Goal: Task Accomplishment & Management: Complete application form

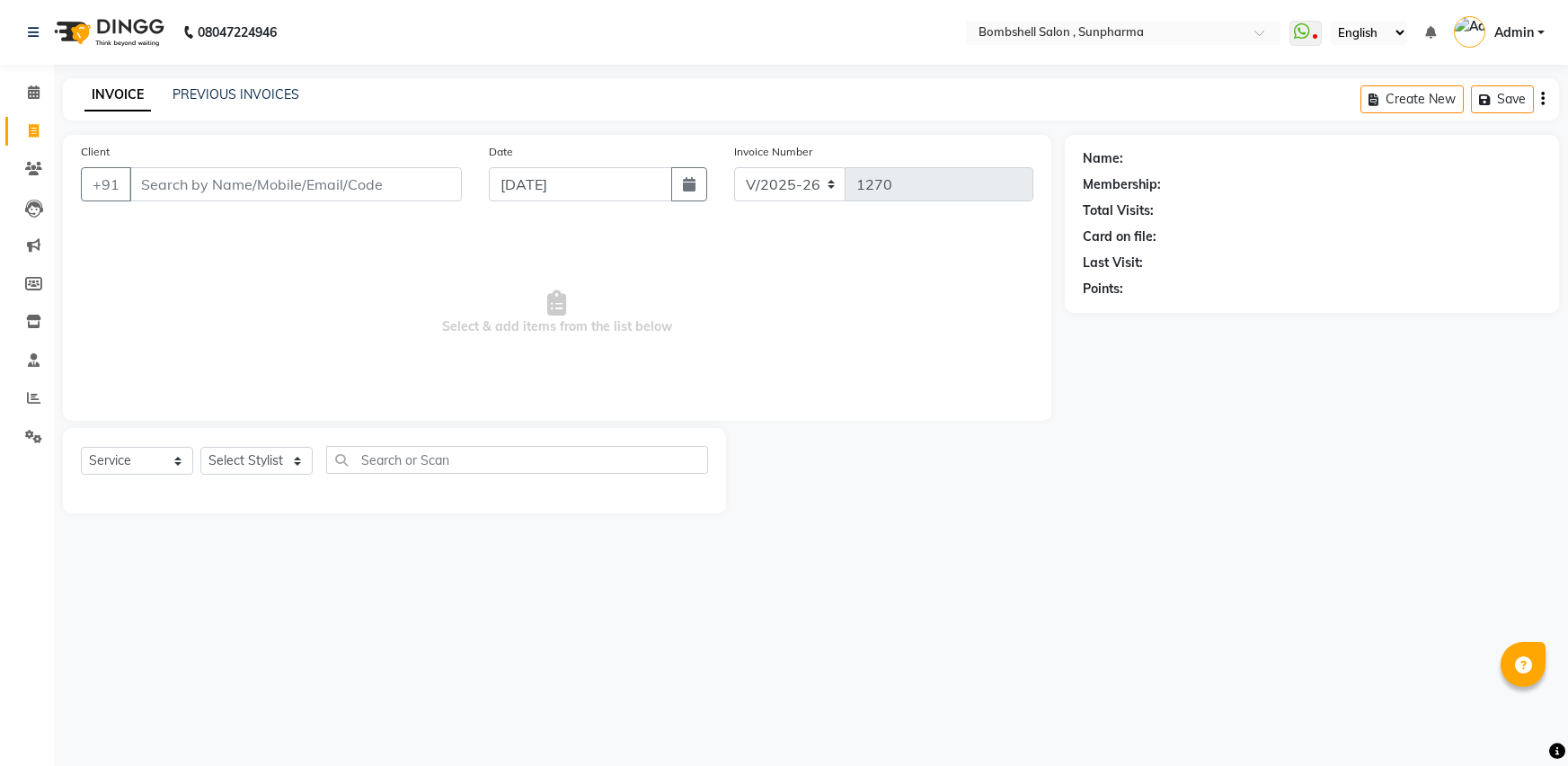
select select "4965"
select select "service"
click at [274, 461] on select "Select Stylist [PERSON_NAME] Ananta [PERSON_NAME] [PERSON_NAME] dhanlaxmi poona…" at bounding box center [256, 460] width 112 height 28
select select "59017"
click at [200, 447] on select "Select Stylist [PERSON_NAME] Ananta [PERSON_NAME] [PERSON_NAME] dhanlaxmi poona…" at bounding box center [256, 460] width 112 height 28
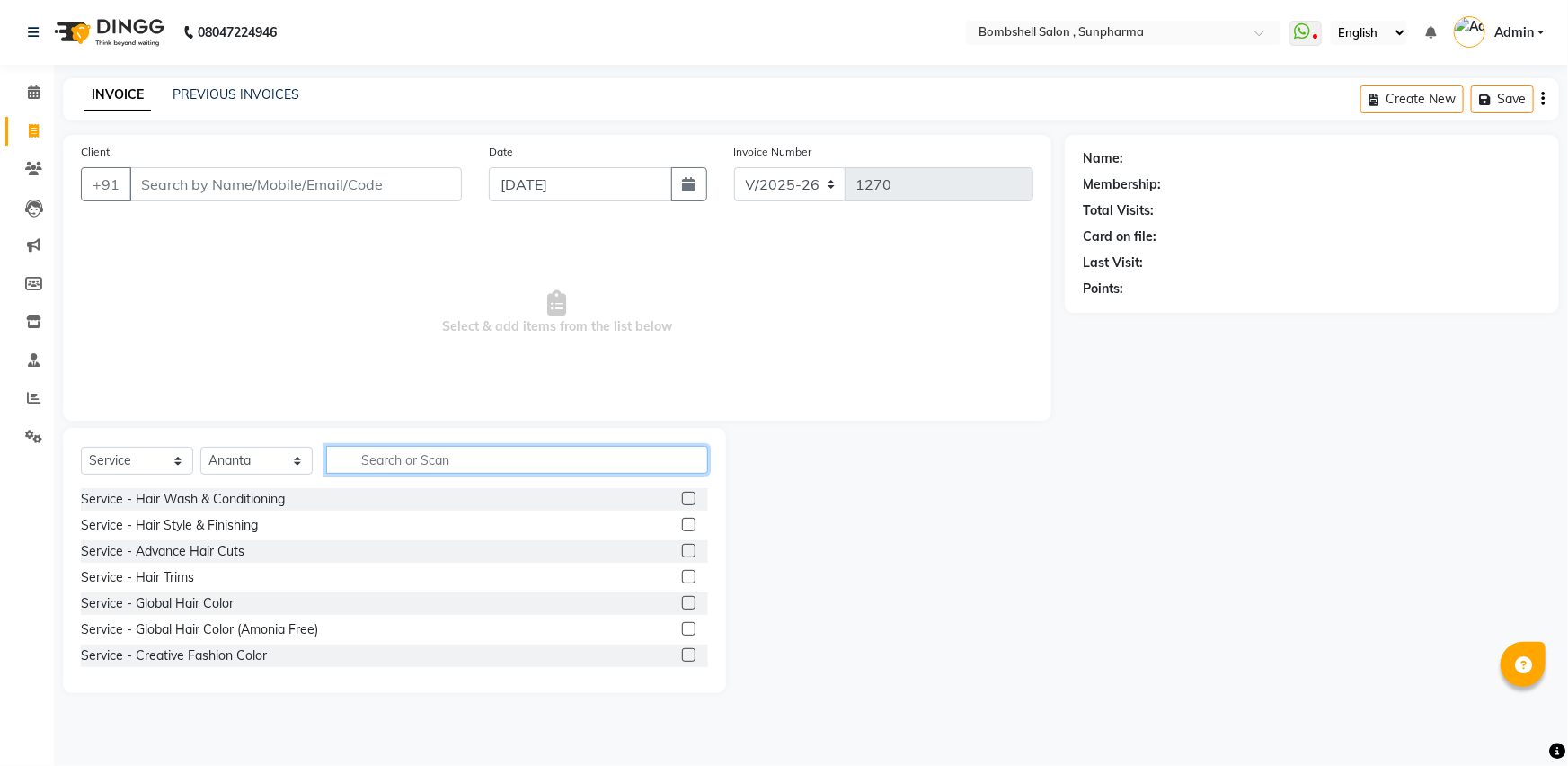
click at [338, 464] on input "text" at bounding box center [517, 459] width 382 height 28
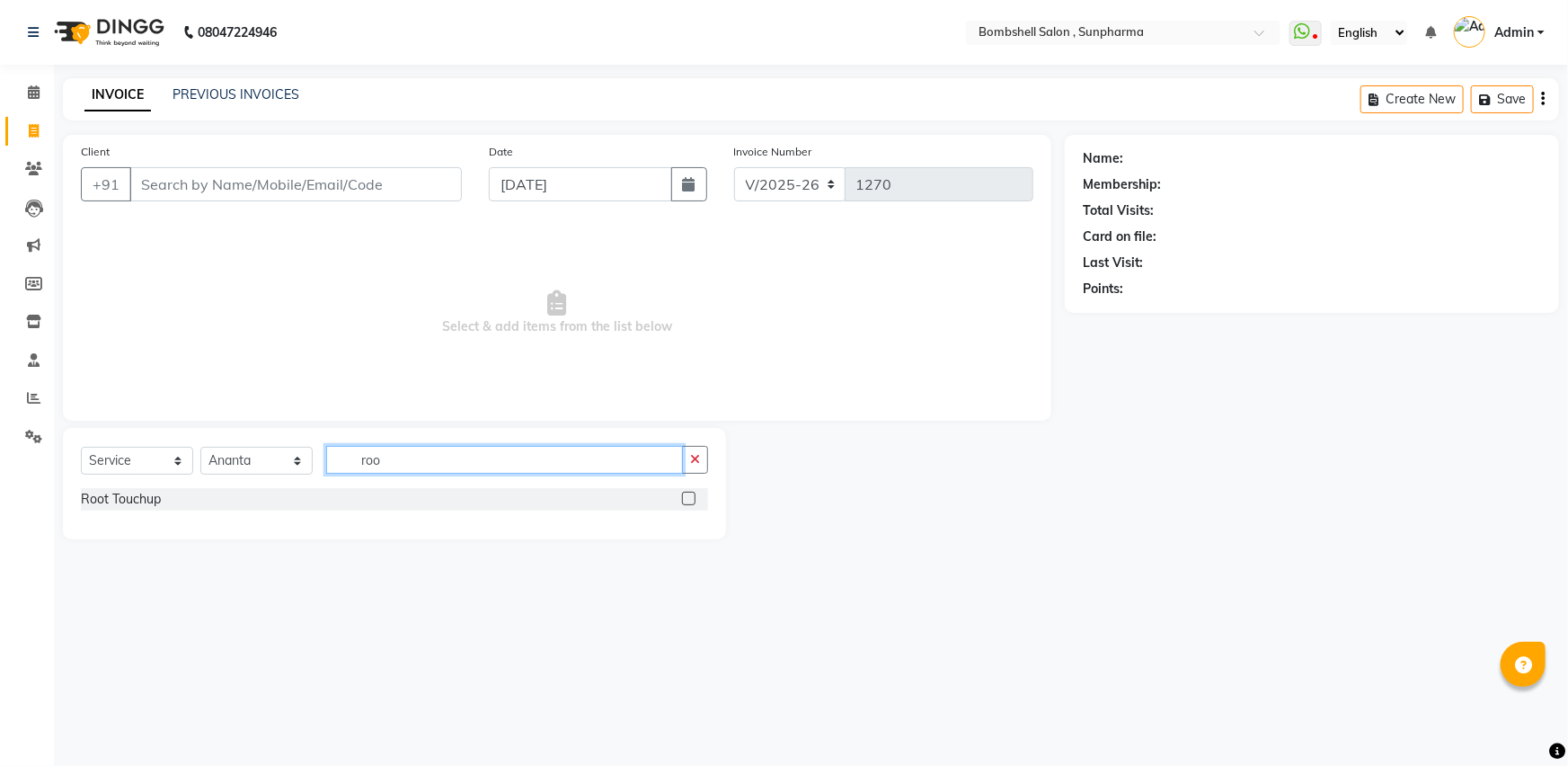
type input "roo"
click at [683, 491] on div at bounding box center [695, 499] width 26 height 23
click at [684, 495] on label at bounding box center [689, 498] width 13 height 13
click at [684, 495] on input "checkbox" at bounding box center [688, 499] width 11 height 11
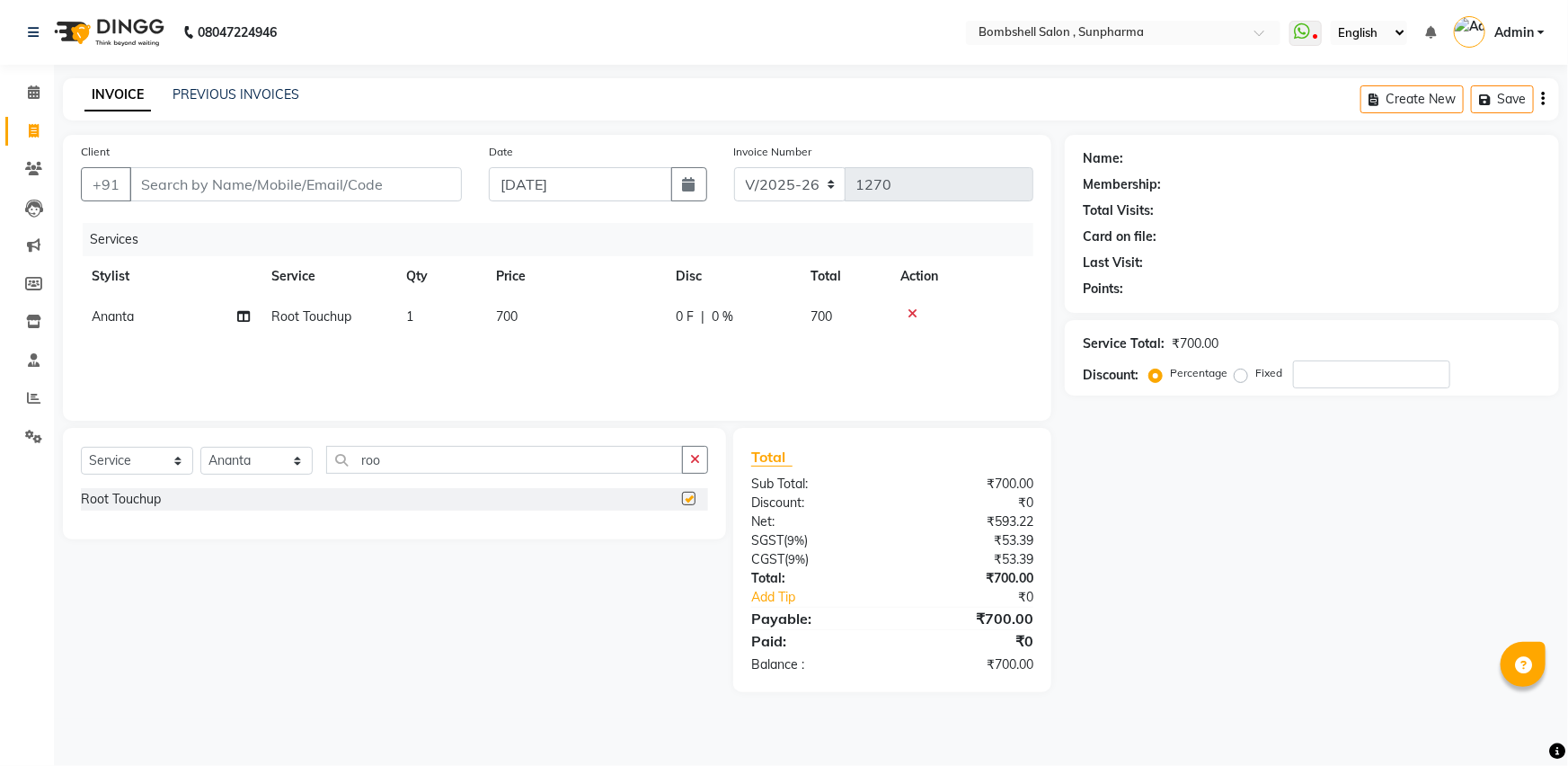
checkbox input "false"
click at [510, 314] on span "700" at bounding box center [507, 316] width 22 height 16
select select "59017"
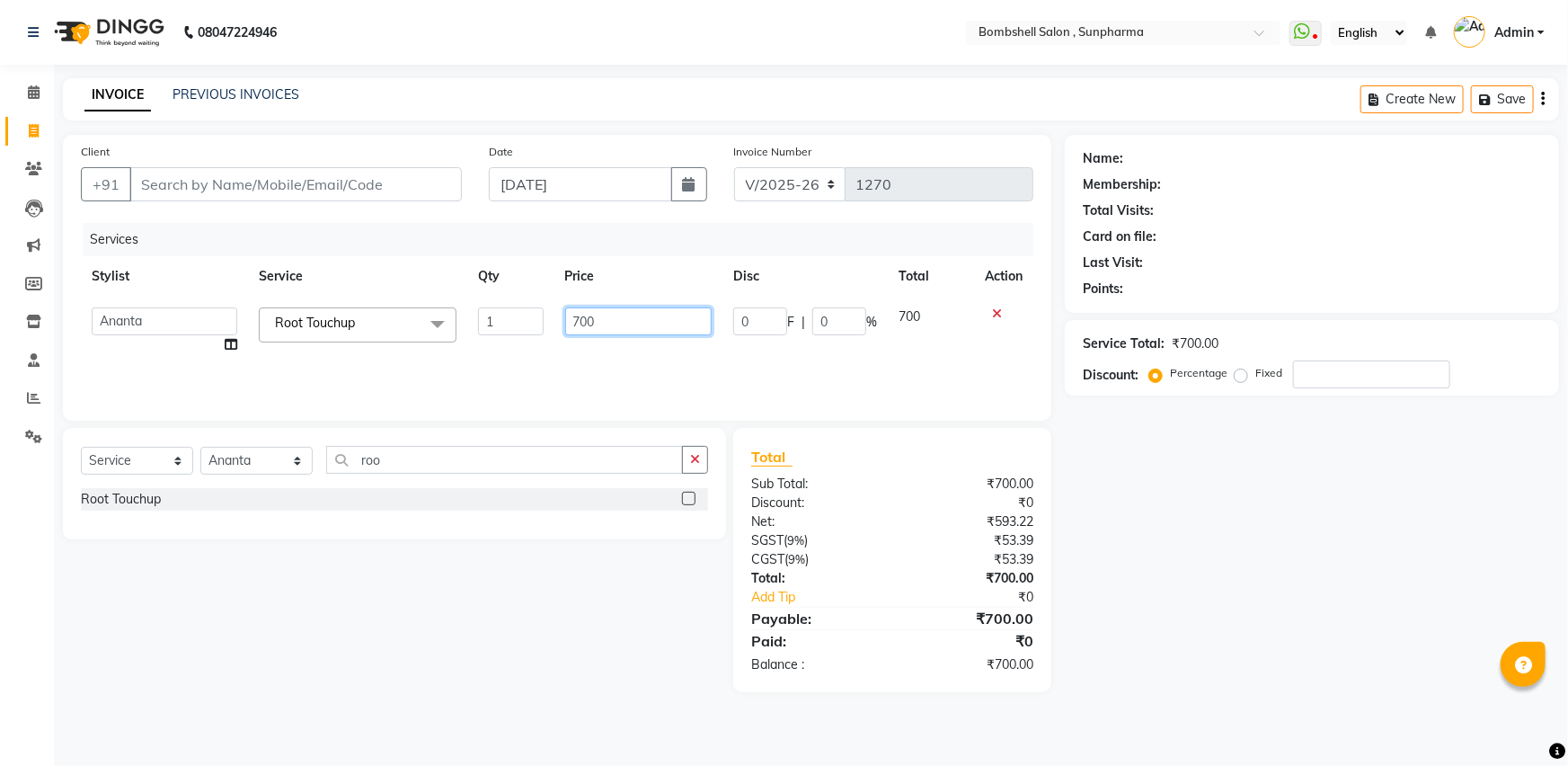
click at [585, 316] on input "700" at bounding box center [639, 321] width 147 height 28
type input "1100"
click at [1161, 420] on div "Name: Membership: Total Visits: Card on file: Last Visit: Points: Service Total…" at bounding box center [1318, 413] width 508 height 557
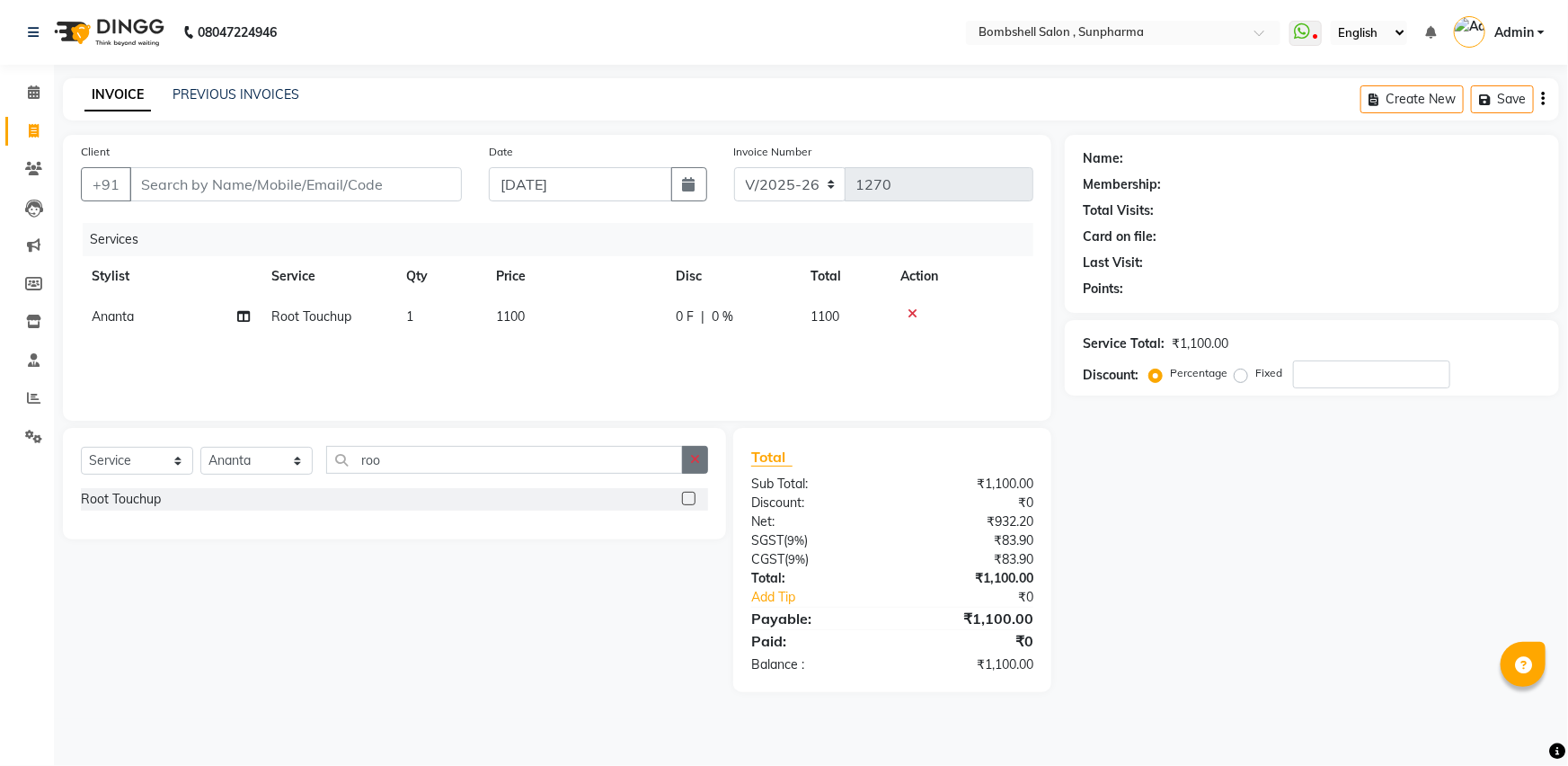
click at [705, 463] on button "button" at bounding box center [695, 459] width 26 height 28
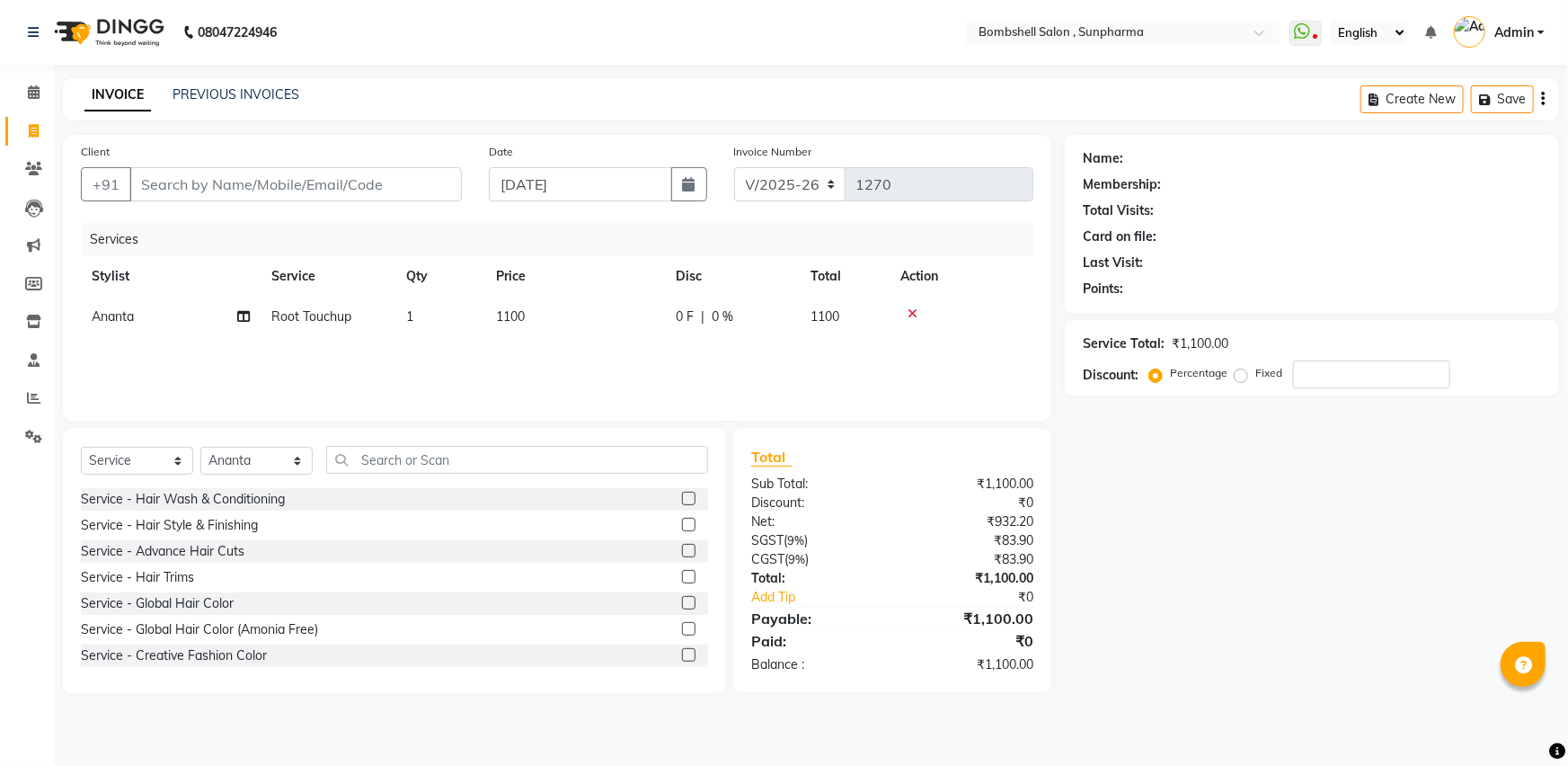
click at [389, 498] on div "Service - Hair Wash & Conditioning" at bounding box center [394, 499] width 627 height 23
click at [682, 496] on label at bounding box center [689, 498] width 13 height 13
click at [682, 496] on input "checkbox" at bounding box center [688, 499] width 11 height 11
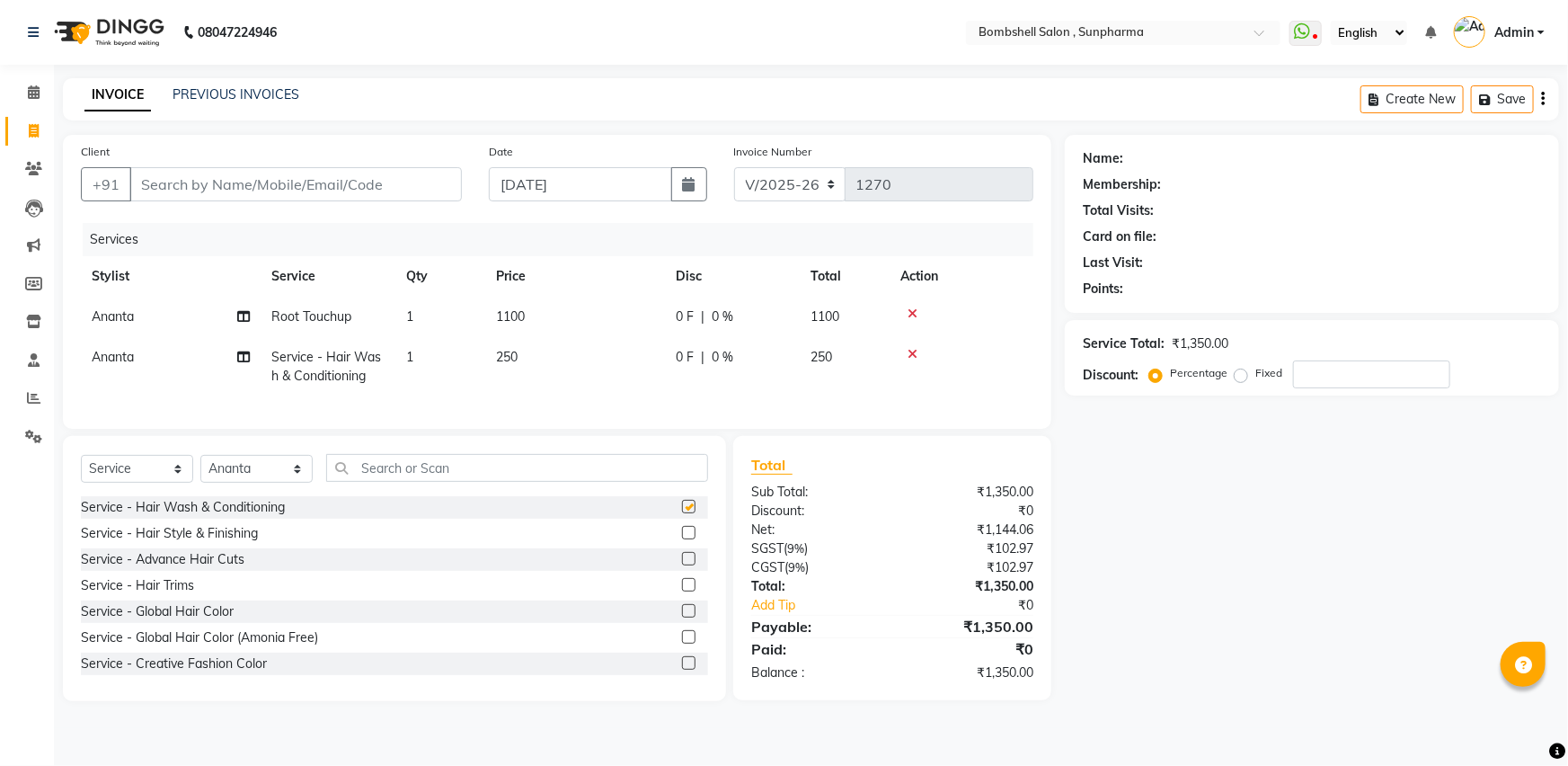
checkbox input "false"
click at [517, 360] on span "250" at bounding box center [507, 356] width 22 height 16
select select "59017"
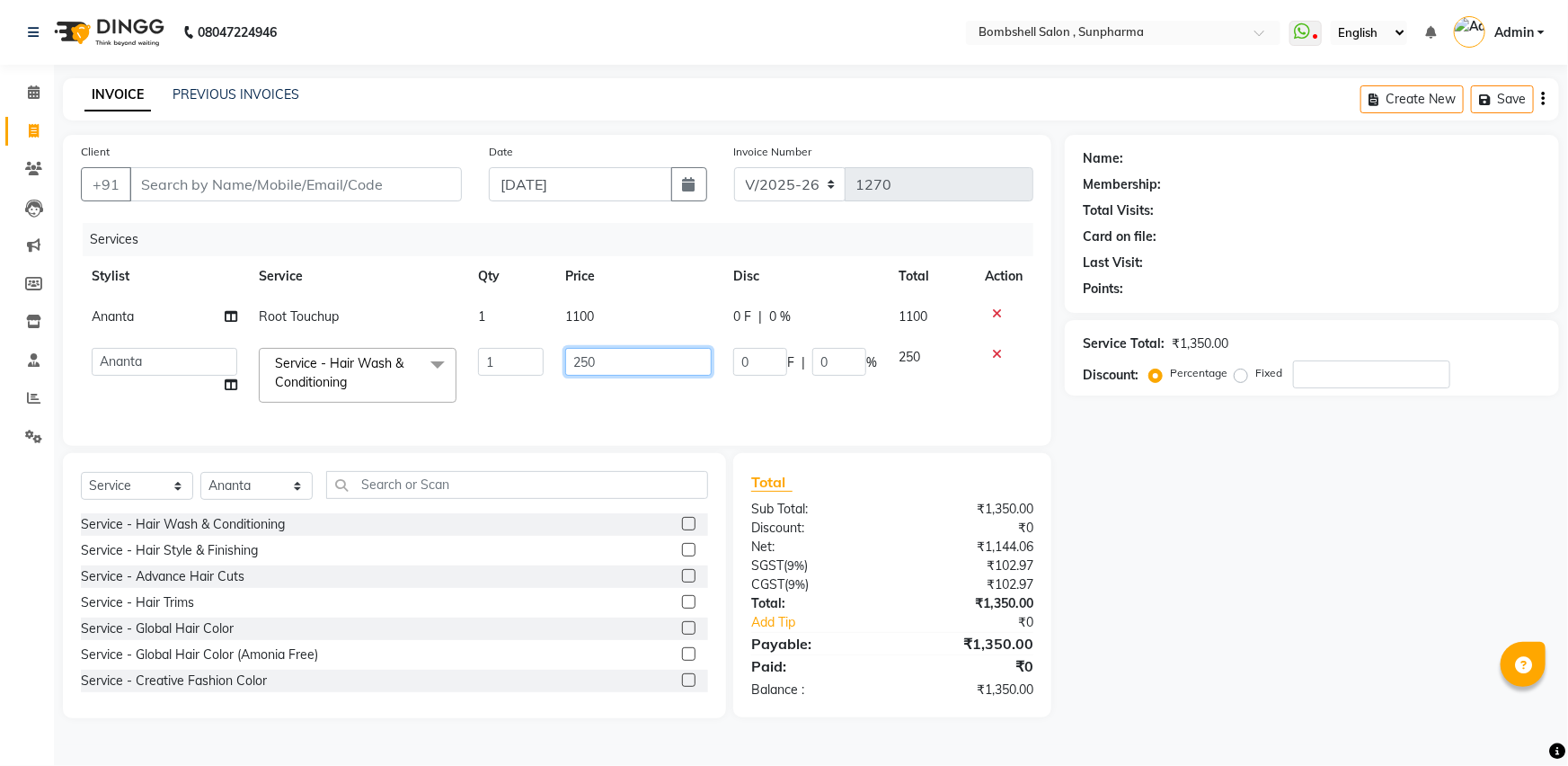
click at [606, 355] on input "250" at bounding box center [639, 361] width 147 height 28
type input "200"
click at [1115, 500] on div "Name: Membership: Total Visits: Card on file: Last Visit: Points: Service Total…" at bounding box center [1318, 426] width 508 height 584
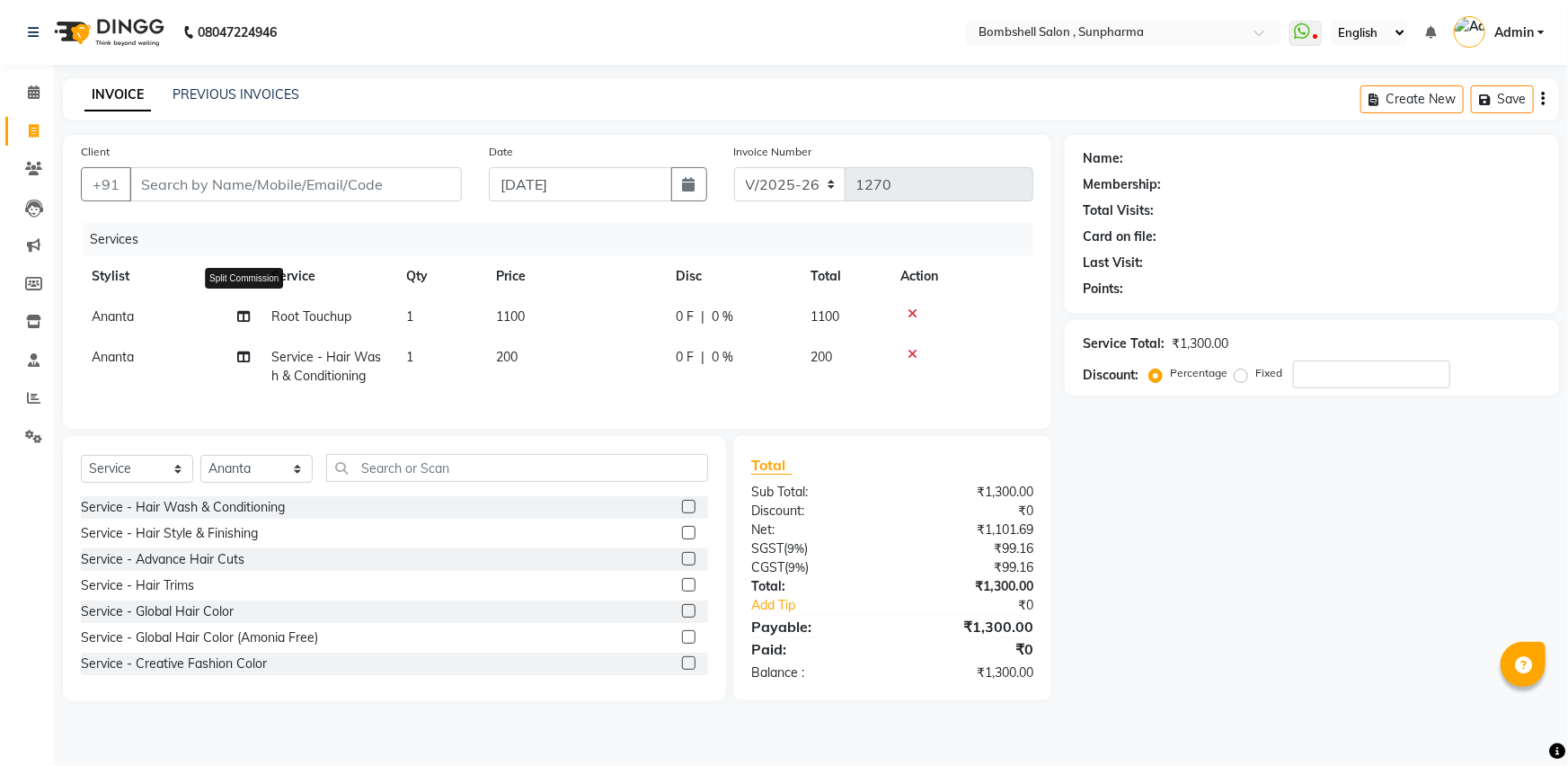
click at [243, 314] on icon at bounding box center [243, 316] width 12 height 12
select select "59017"
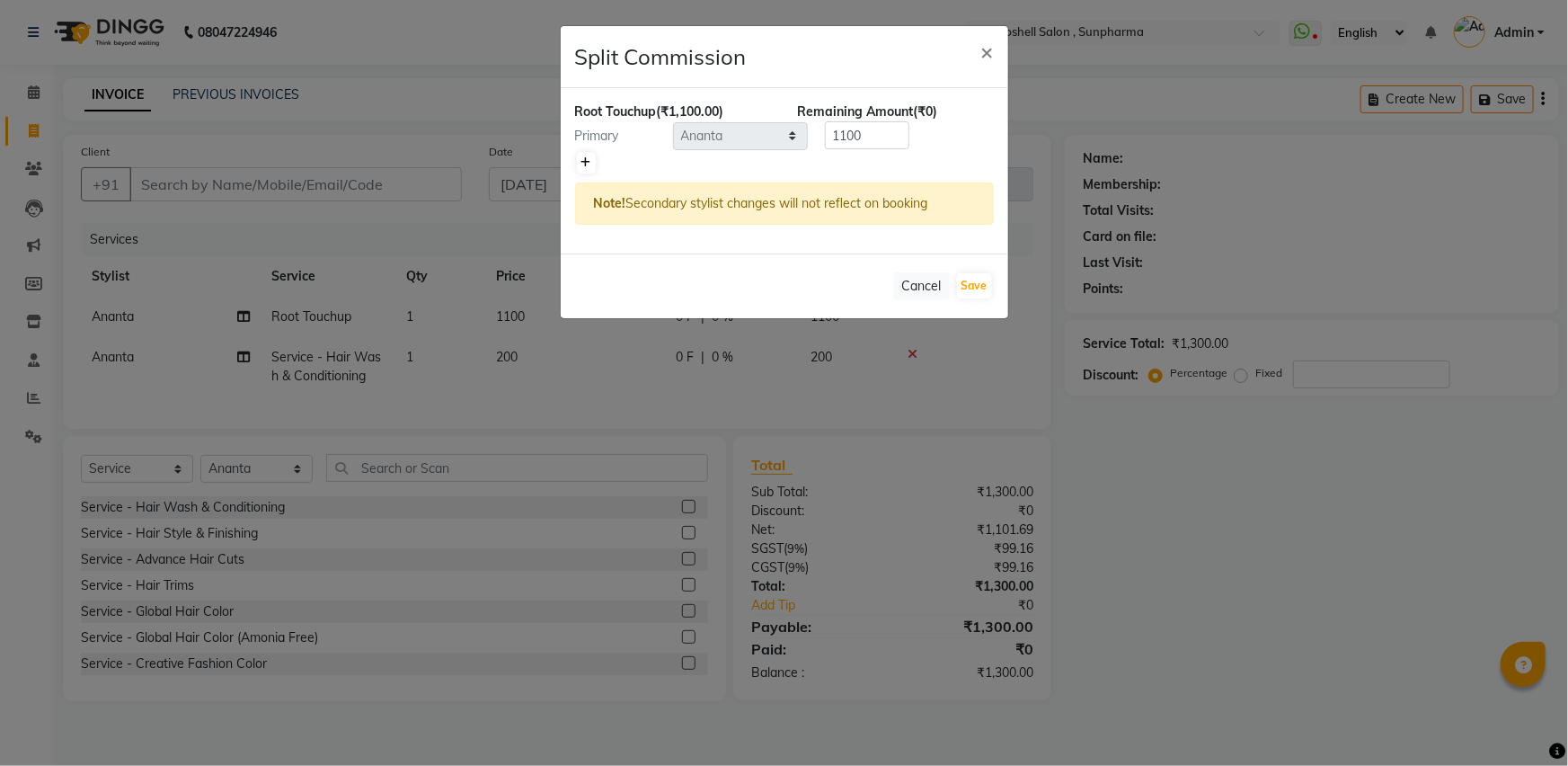
click at [585, 164] on icon at bounding box center [587, 162] width 9 height 10
type input "550"
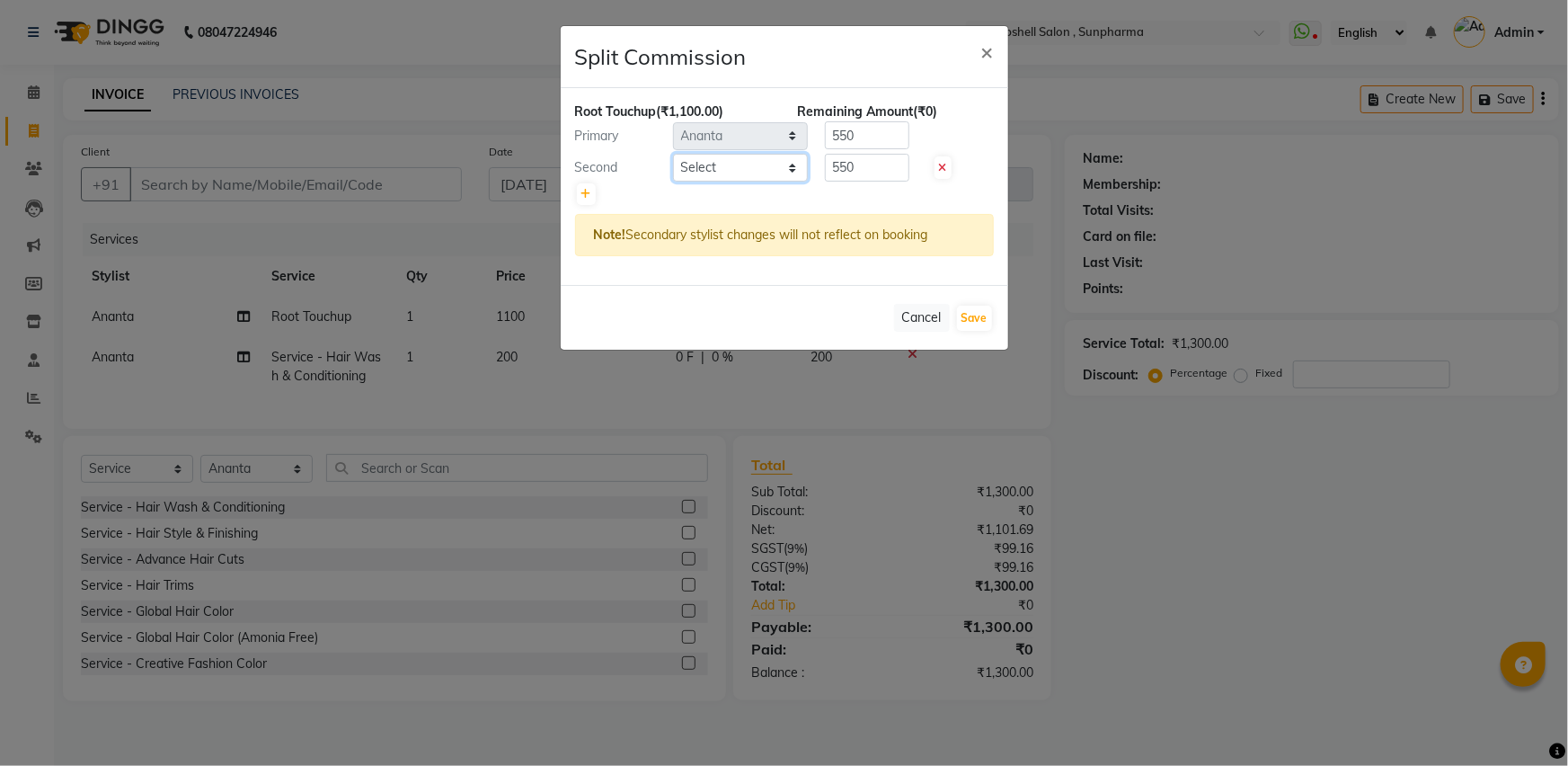
click at [707, 164] on select "Select [PERSON_NAME] Ananta [PERSON_NAME] [PERSON_NAME] [PERSON_NAME]" at bounding box center [740, 167] width 135 height 28
select select "76568"
click at [673, 154] on select "Select [PERSON_NAME] Ananta [PERSON_NAME] [PERSON_NAME] [PERSON_NAME]" at bounding box center [740, 167] width 135 height 28
click at [979, 324] on button "Save" at bounding box center [975, 318] width 35 height 26
select select "Select"
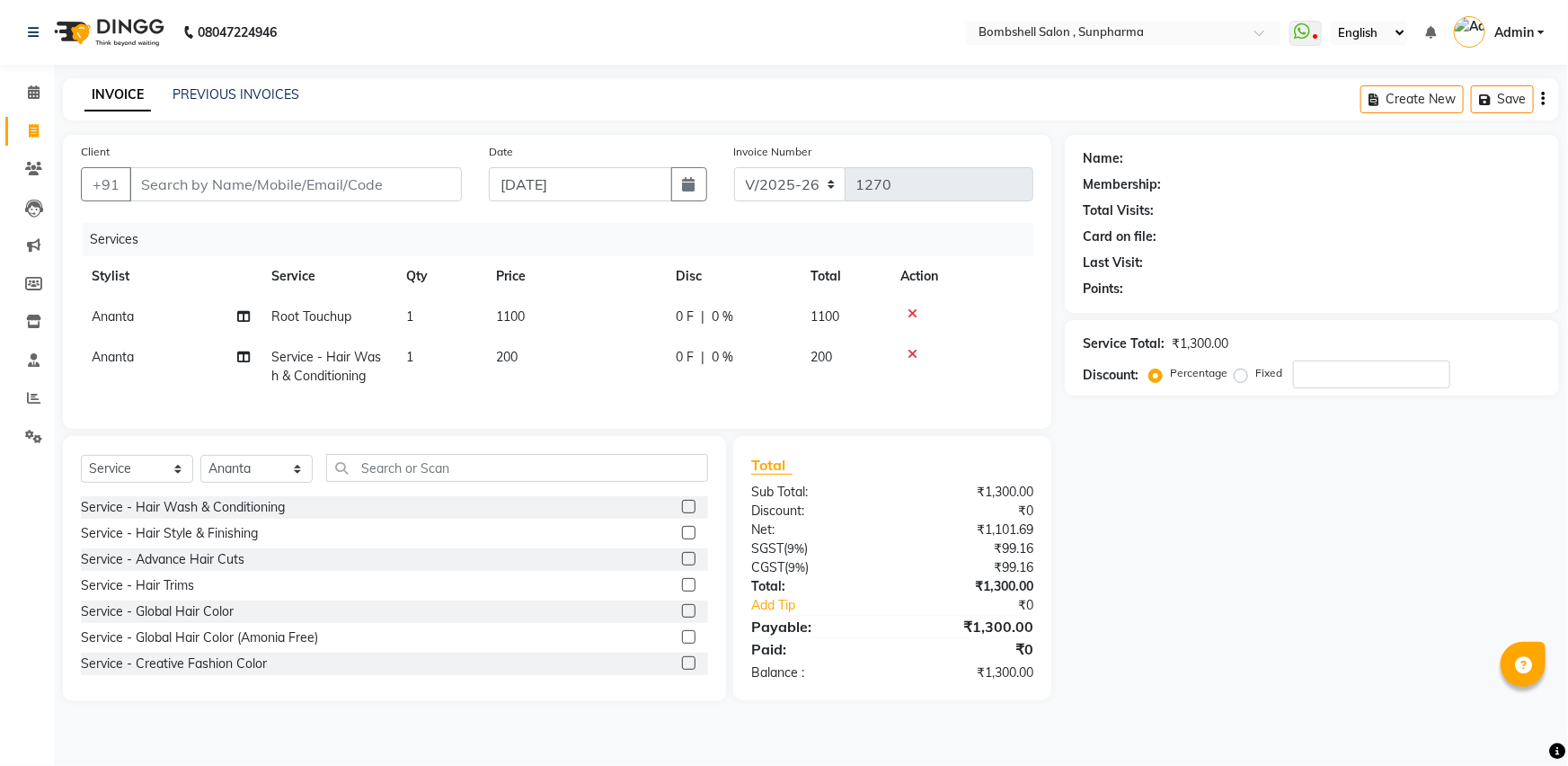
click at [1096, 491] on div "Name: Membership: Total Visits: Card on file: Last Visit: Points: Service Total…" at bounding box center [1318, 418] width 508 height 567
click at [257, 189] on input "Client" at bounding box center [295, 184] width 332 height 34
